Goal: Transaction & Acquisition: Purchase product/service

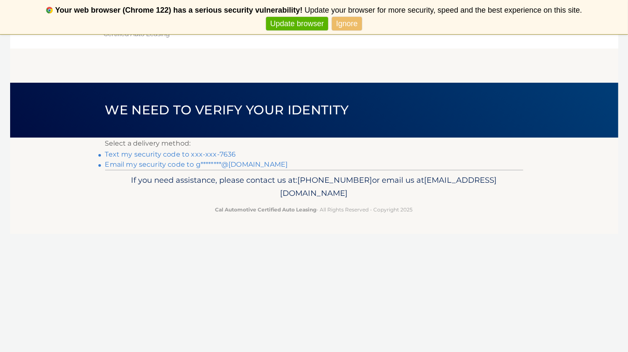
click at [173, 155] on link "Text my security code to xxx-xxx-7636" at bounding box center [170, 154] width 131 height 8
click at [153, 157] on link "Text my security code to xxx-xxx-7636" at bounding box center [170, 154] width 131 height 8
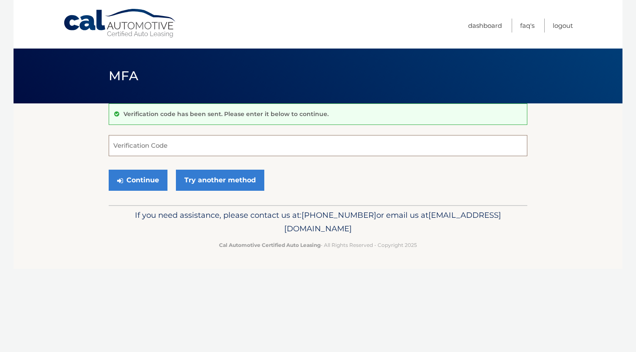
click at [172, 149] on input "Verification Code" at bounding box center [318, 145] width 418 height 21
type input "778969"
click at [137, 179] on button "Continue" at bounding box center [138, 180] width 59 height 21
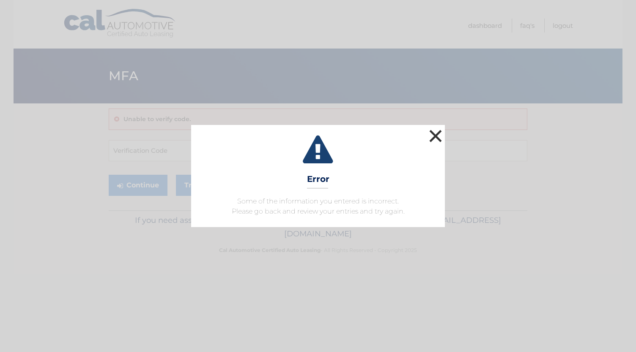
click at [431, 138] on button "×" at bounding box center [435, 136] width 17 height 17
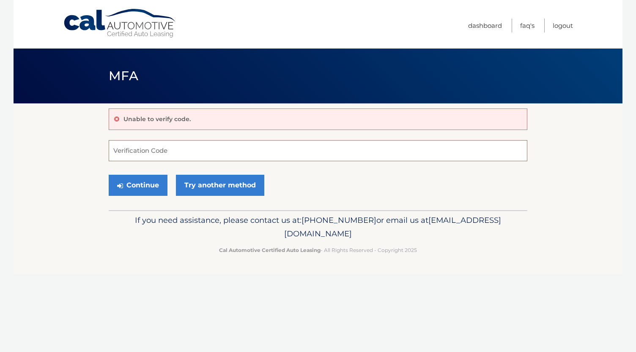
click at [210, 150] on input "Verification Code" at bounding box center [318, 150] width 418 height 21
click at [159, 189] on button "Continue" at bounding box center [138, 185] width 59 height 21
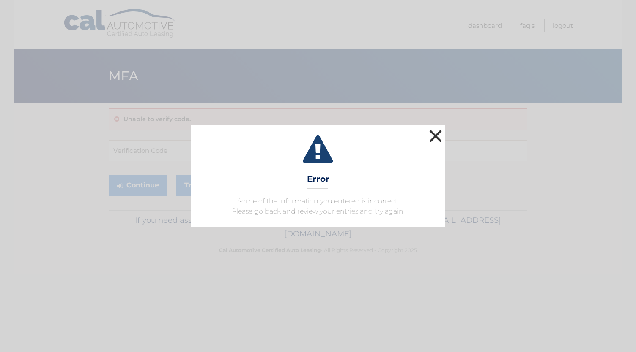
click at [432, 139] on button "×" at bounding box center [435, 136] width 17 height 17
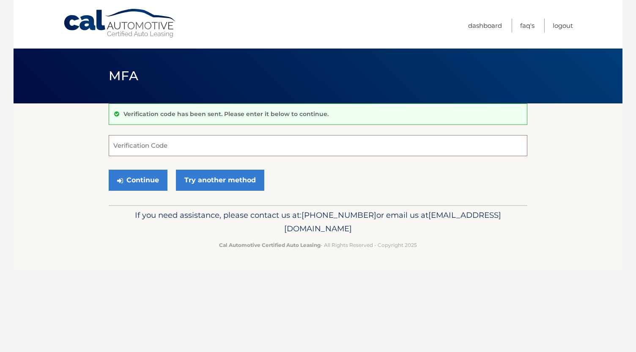
click at [151, 152] on input "Verification Code" at bounding box center [318, 145] width 418 height 21
type input "219698"
click at [137, 178] on button "Continue" at bounding box center [138, 180] width 59 height 21
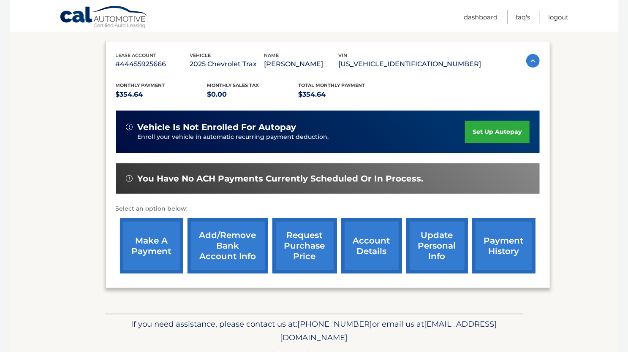
scroll to position [134, 0]
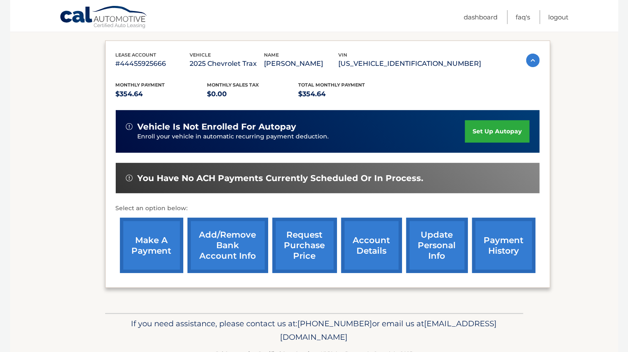
click at [138, 237] on link "make a payment" at bounding box center [151, 245] width 63 height 55
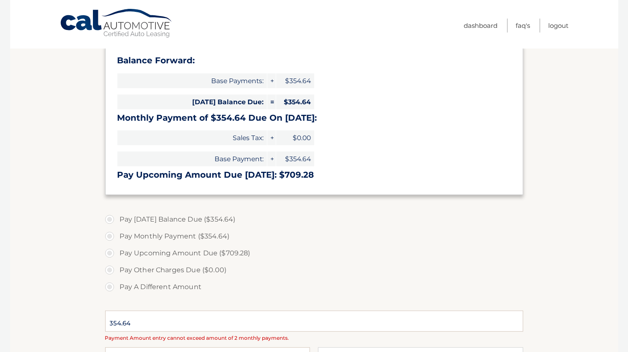
select select "Y2JhN2RlYzQtOTQ1Zi00YmNiLWE2ZTItN2IzZjg1YmZjNTkw"
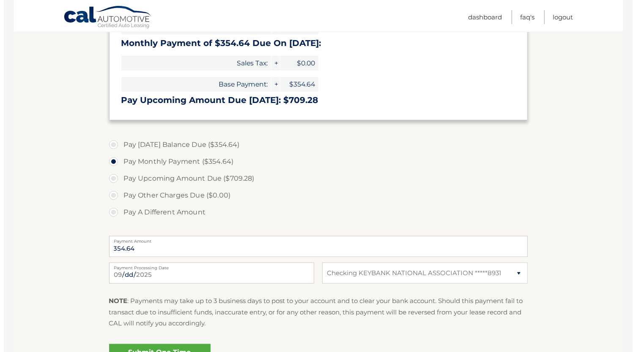
scroll to position [287, 0]
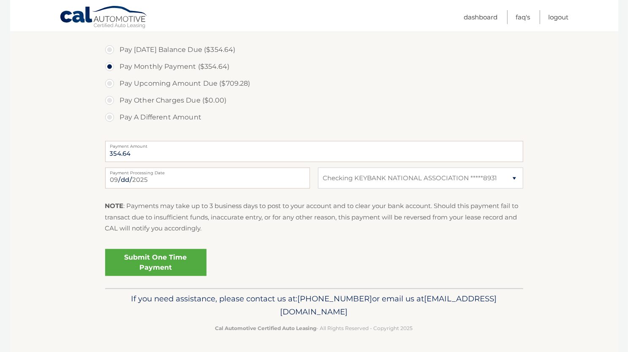
click at [170, 268] on link "Submit One Time Payment" at bounding box center [155, 262] width 101 height 27
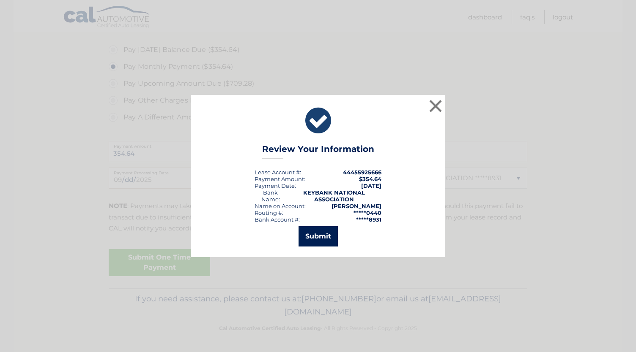
click at [325, 239] on button "Submit" at bounding box center [317, 237] width 39 height 20
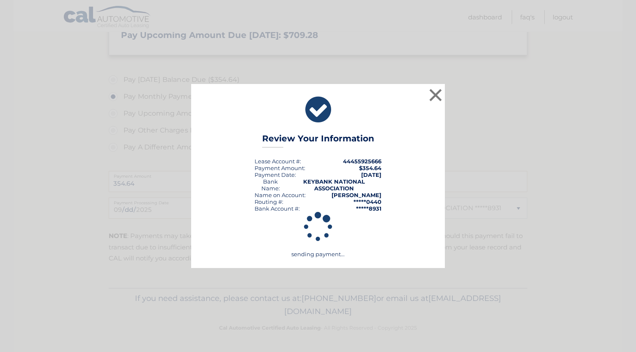
scroll to position [257, 0]
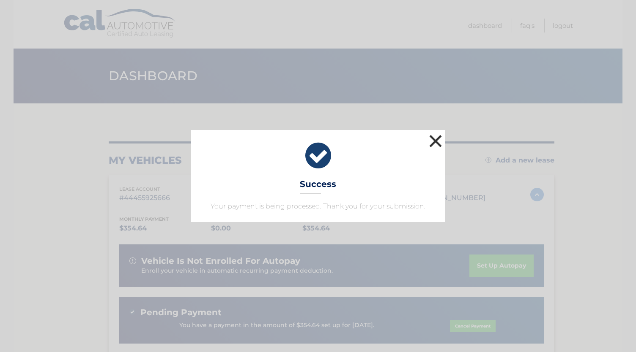
click at [435, 142] on button "×" at bounding box center [435, 141] width 17 height 17
